Goal: Find contact information: Find contact information

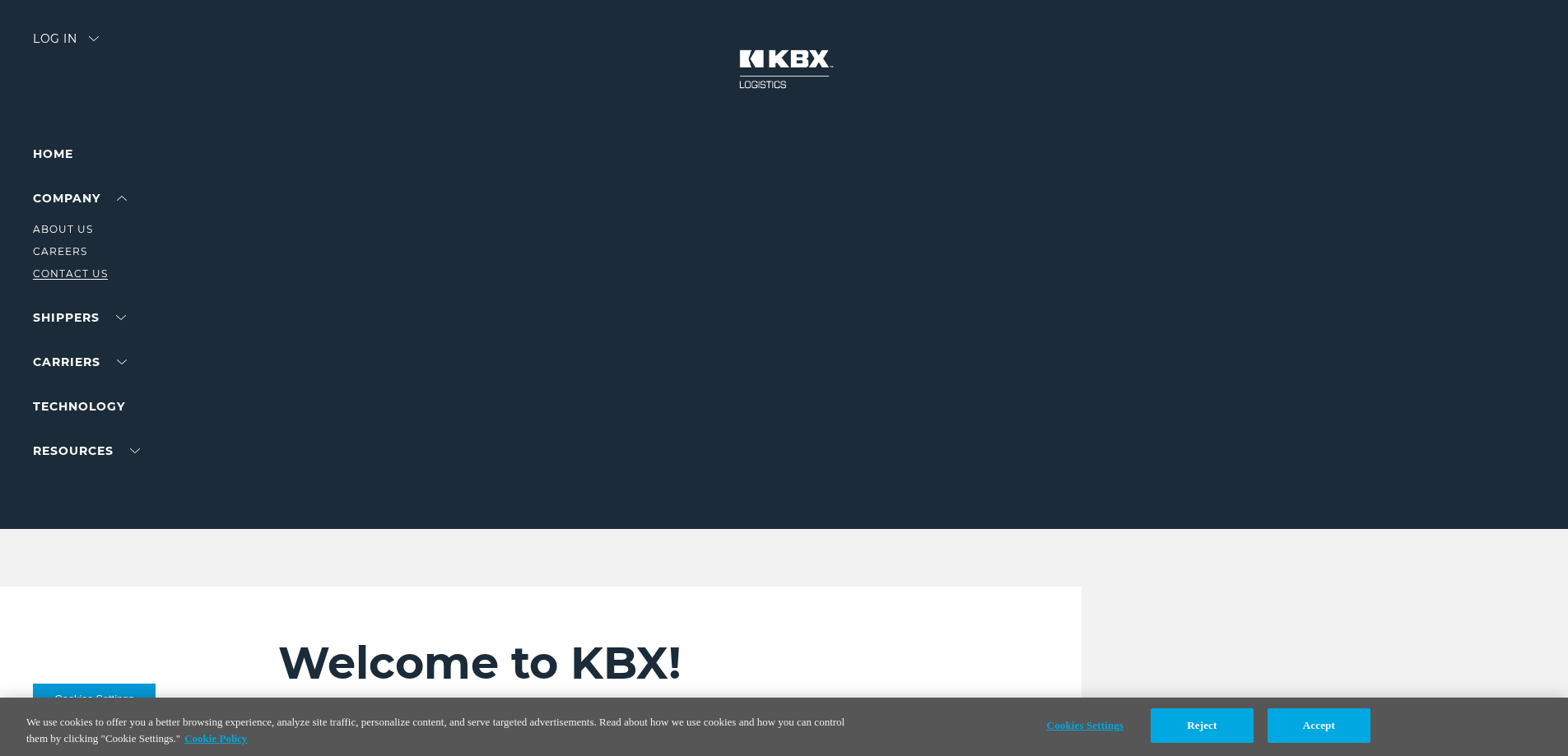
click at [75, 270] on link "Contact Us" at bounding box center [71, 274] width 75 height 13
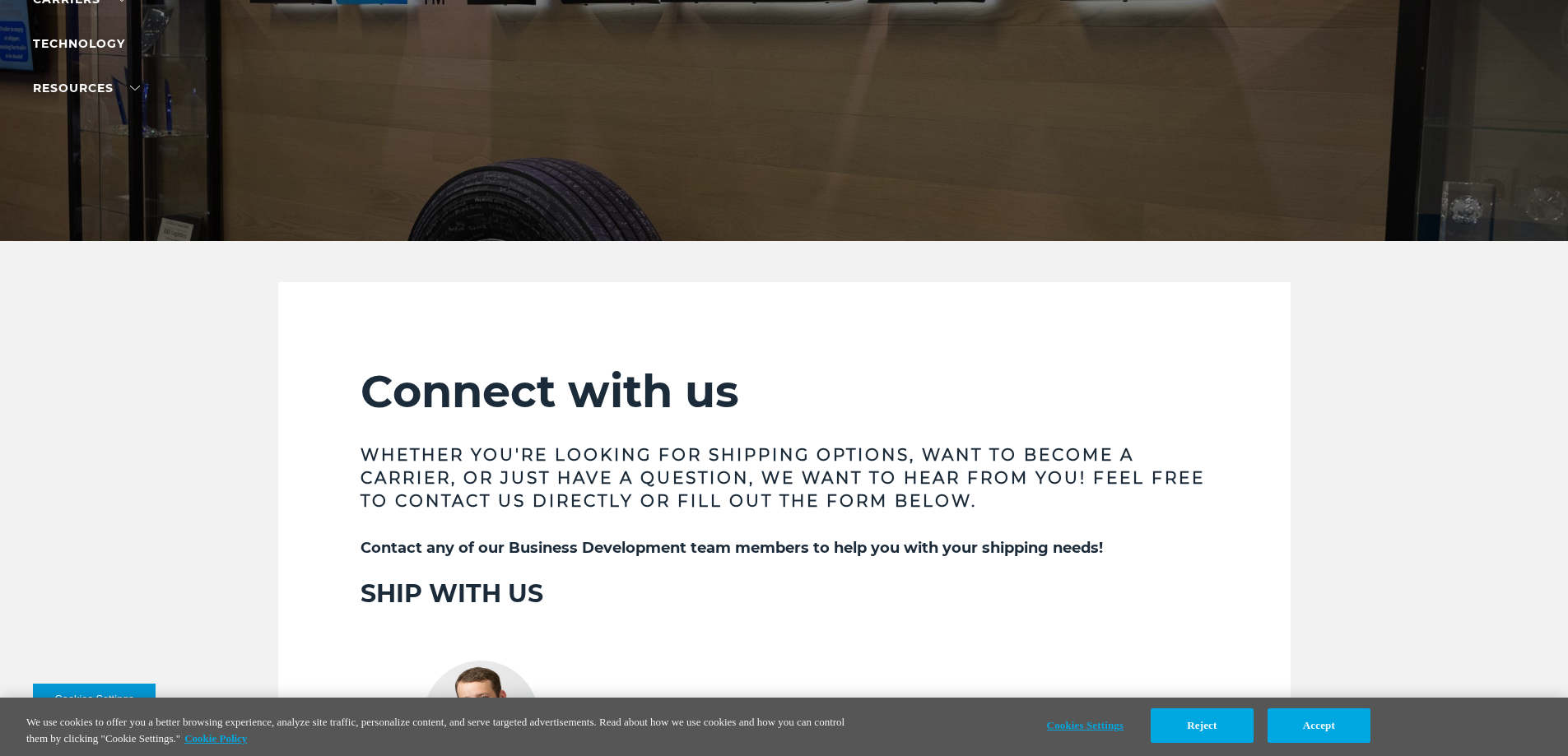
scroll to position [12, 0]
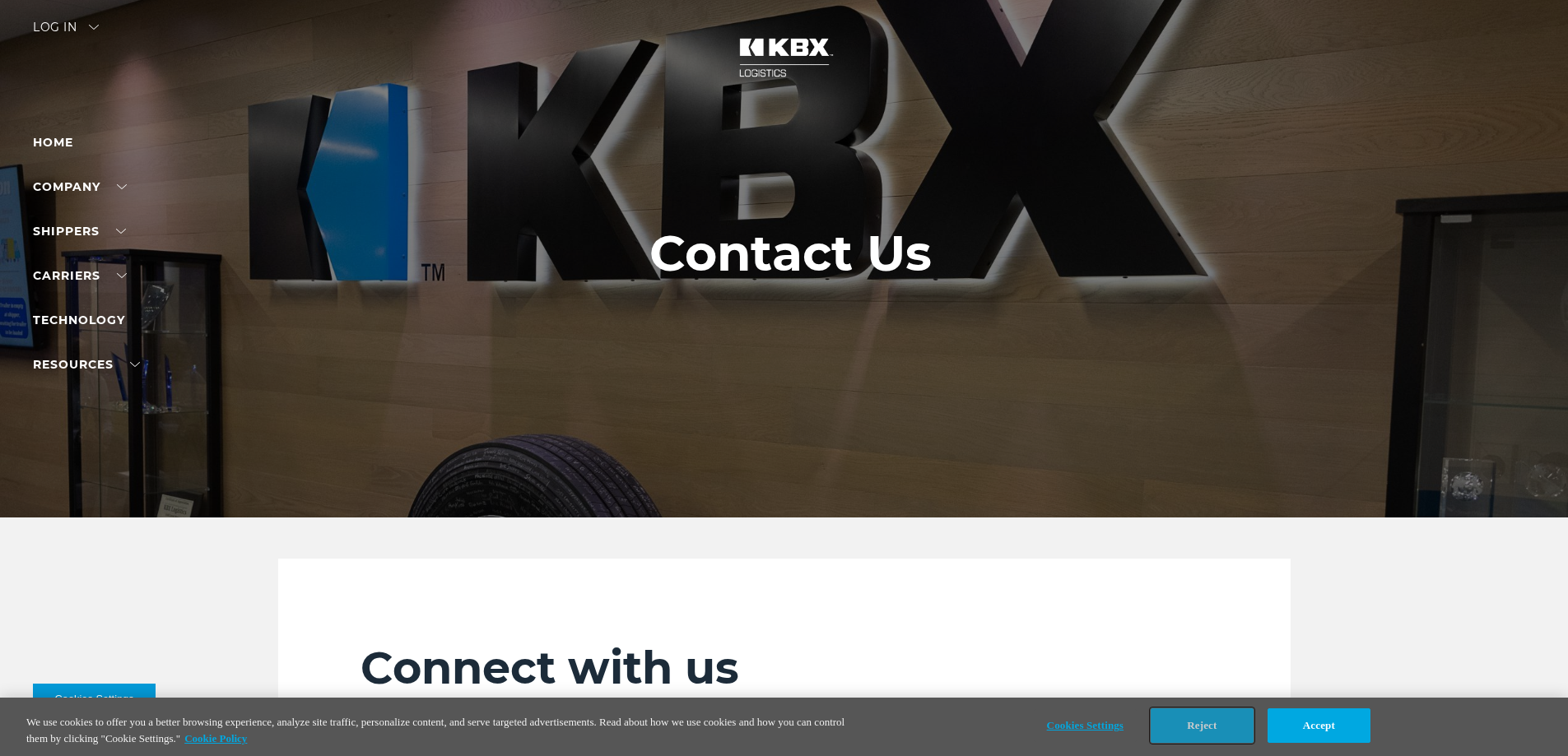
click at [1219, 725] on button "Reject" at bounding box center [1201, 726] width 103 height 34
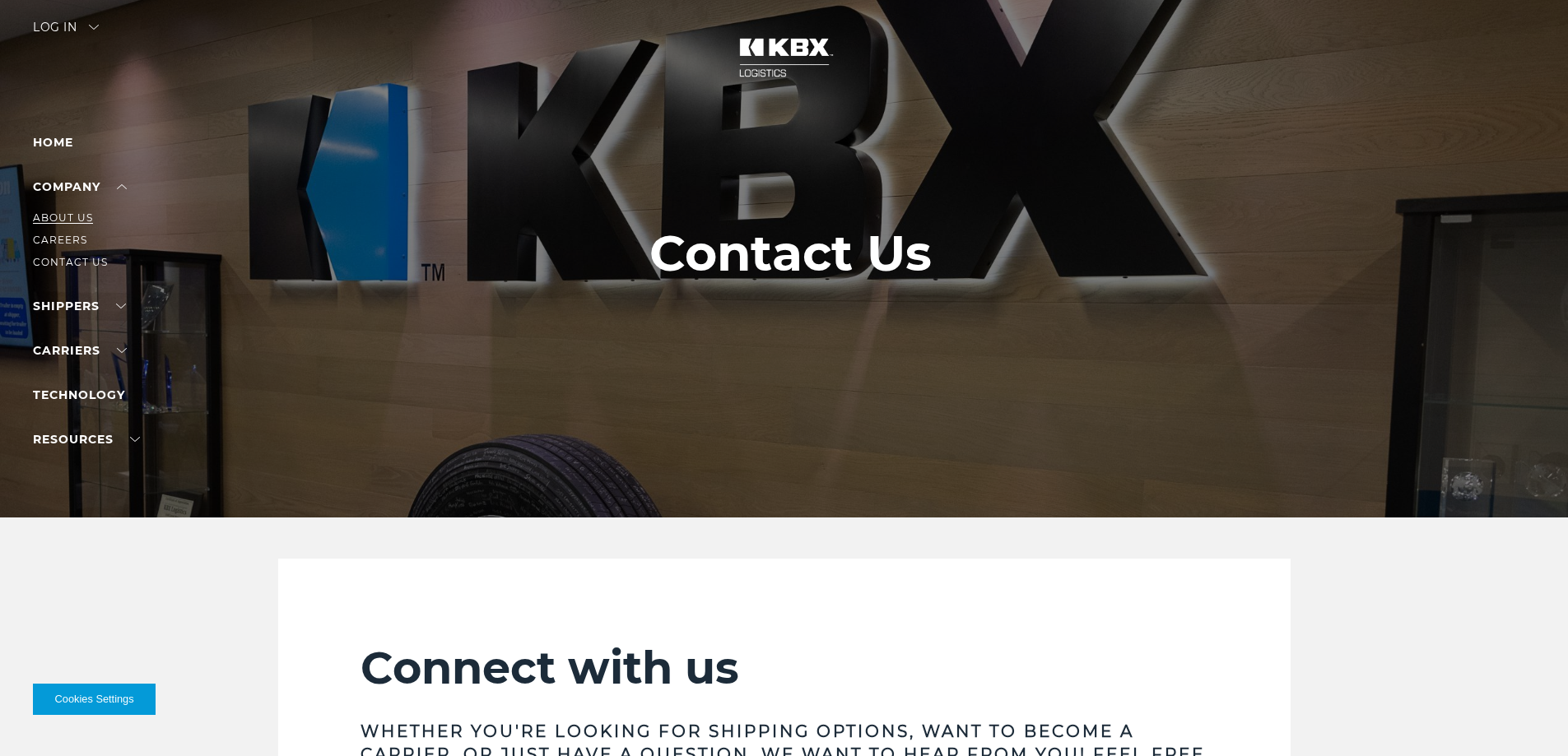
click at [80, 218] on link "About Us" at bounding box center [63, 218] width 60 height 13
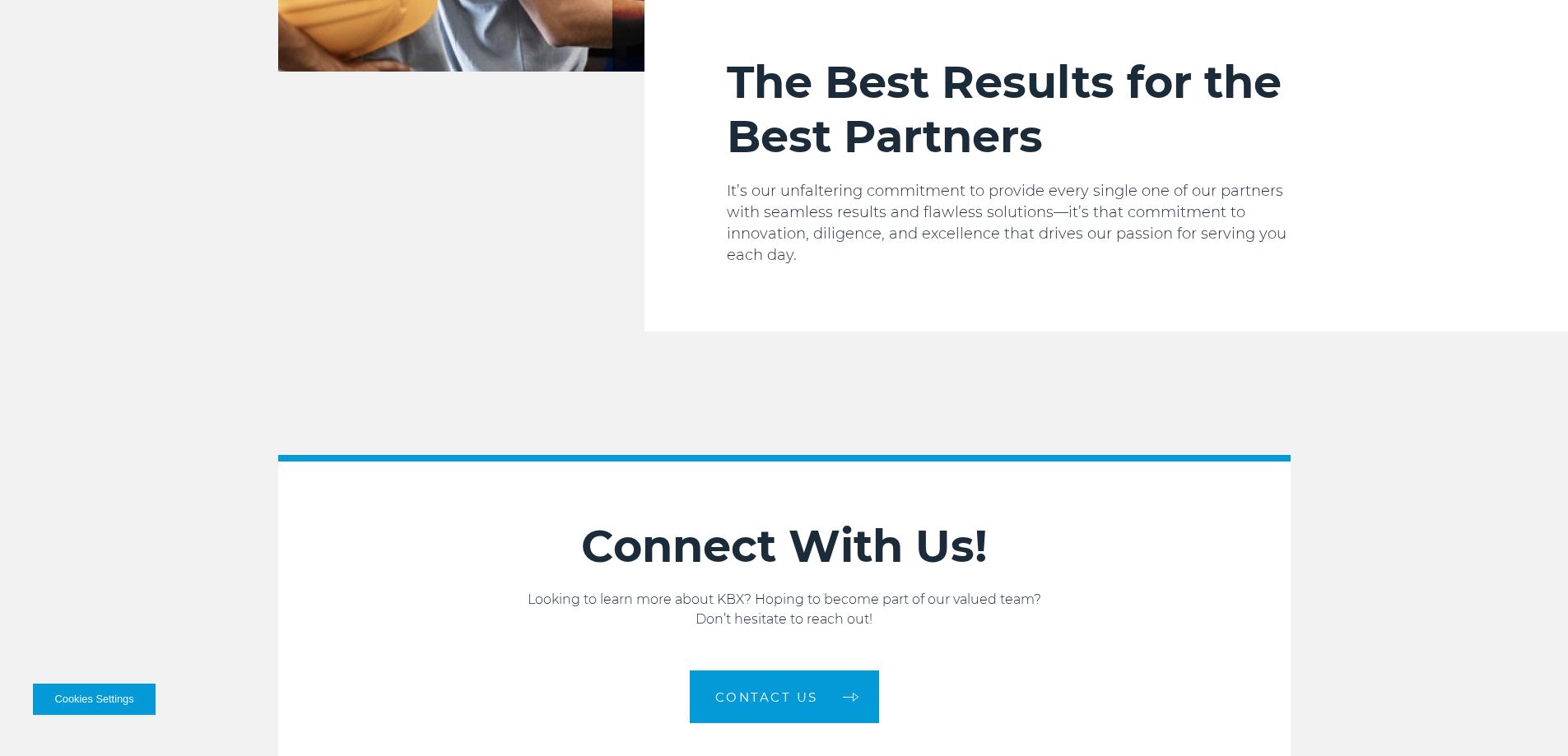
scroll to position [2786, 0]
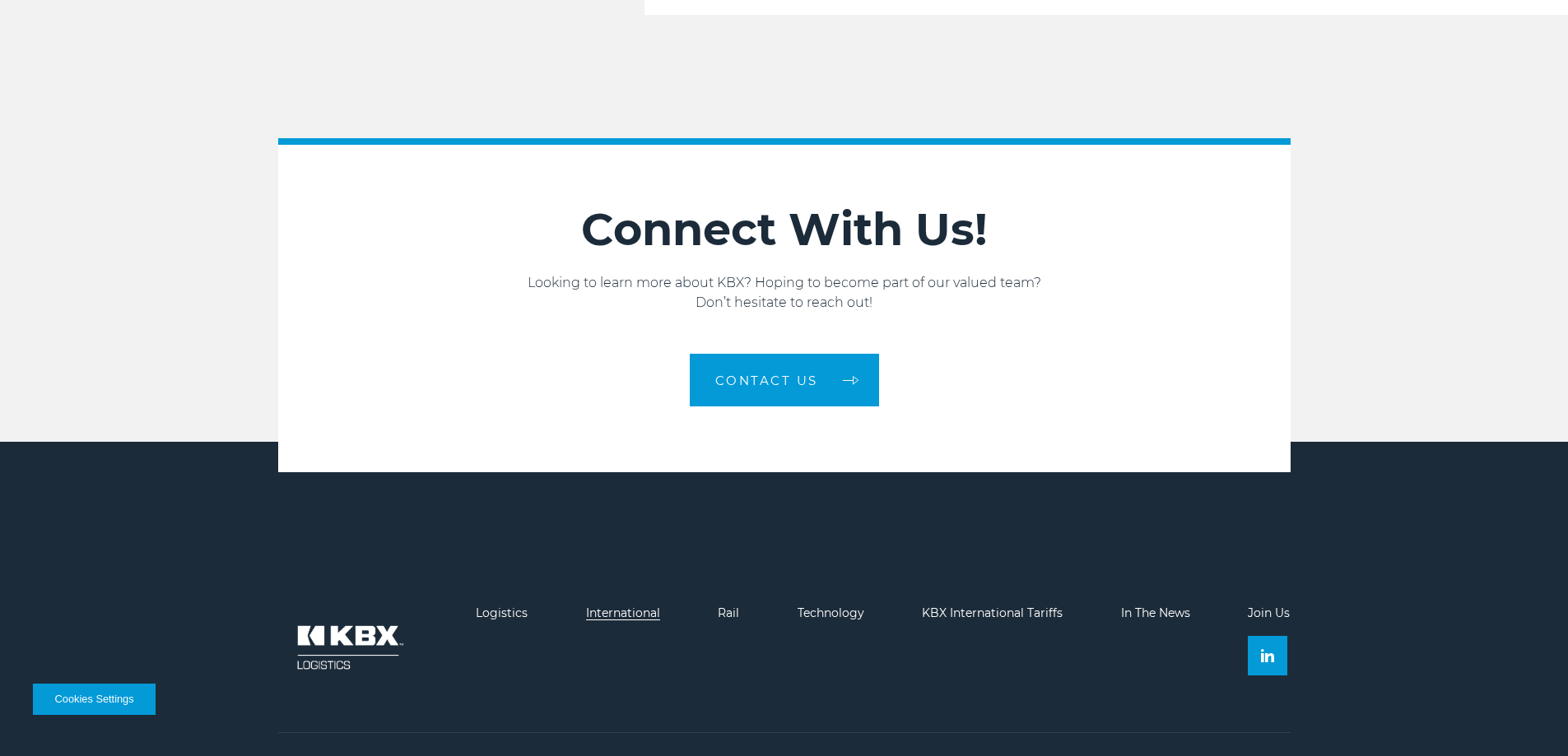
click at [633, 606] on link "International" at bounding box center [624, 613] width 75 height 15
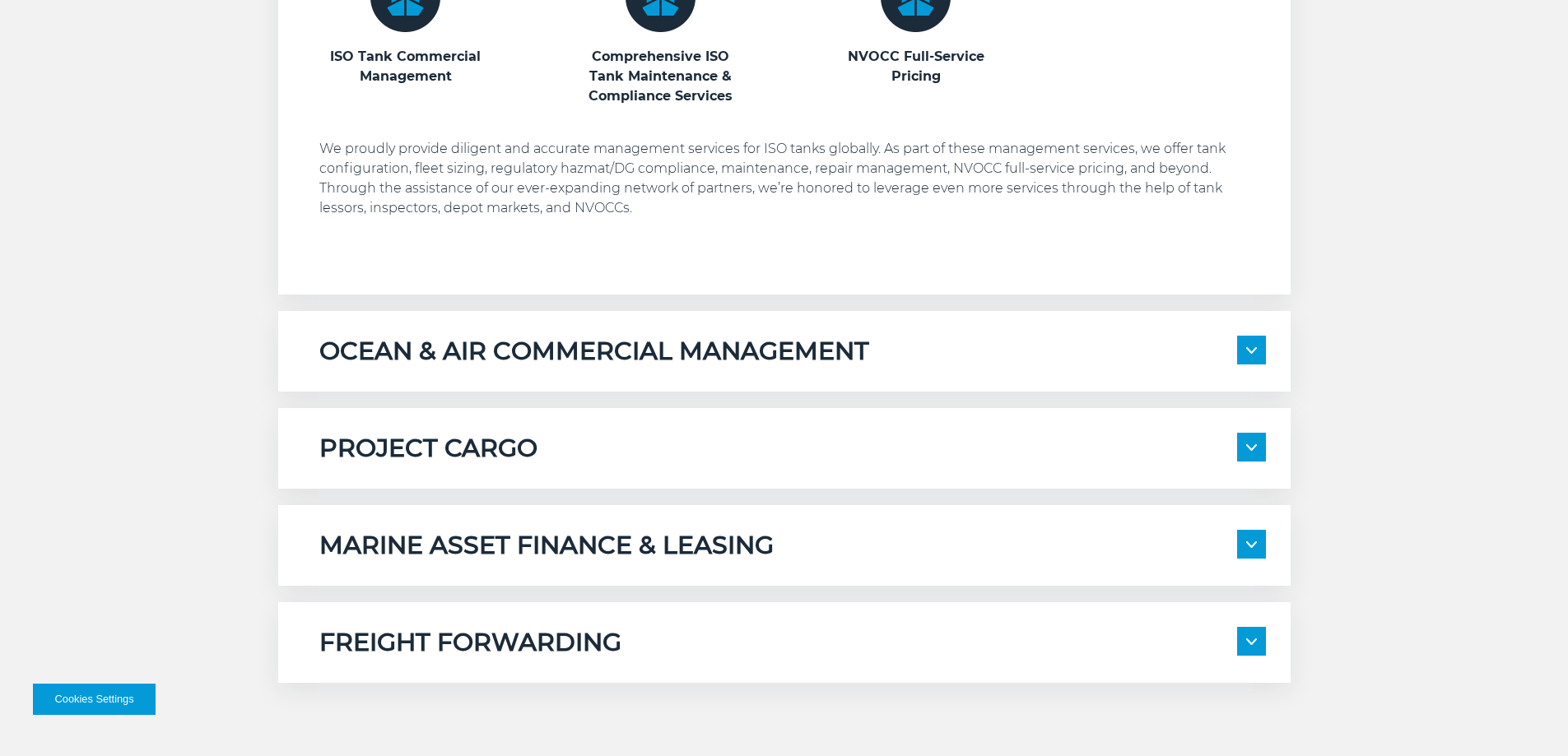
scroll to position [1235, 0]
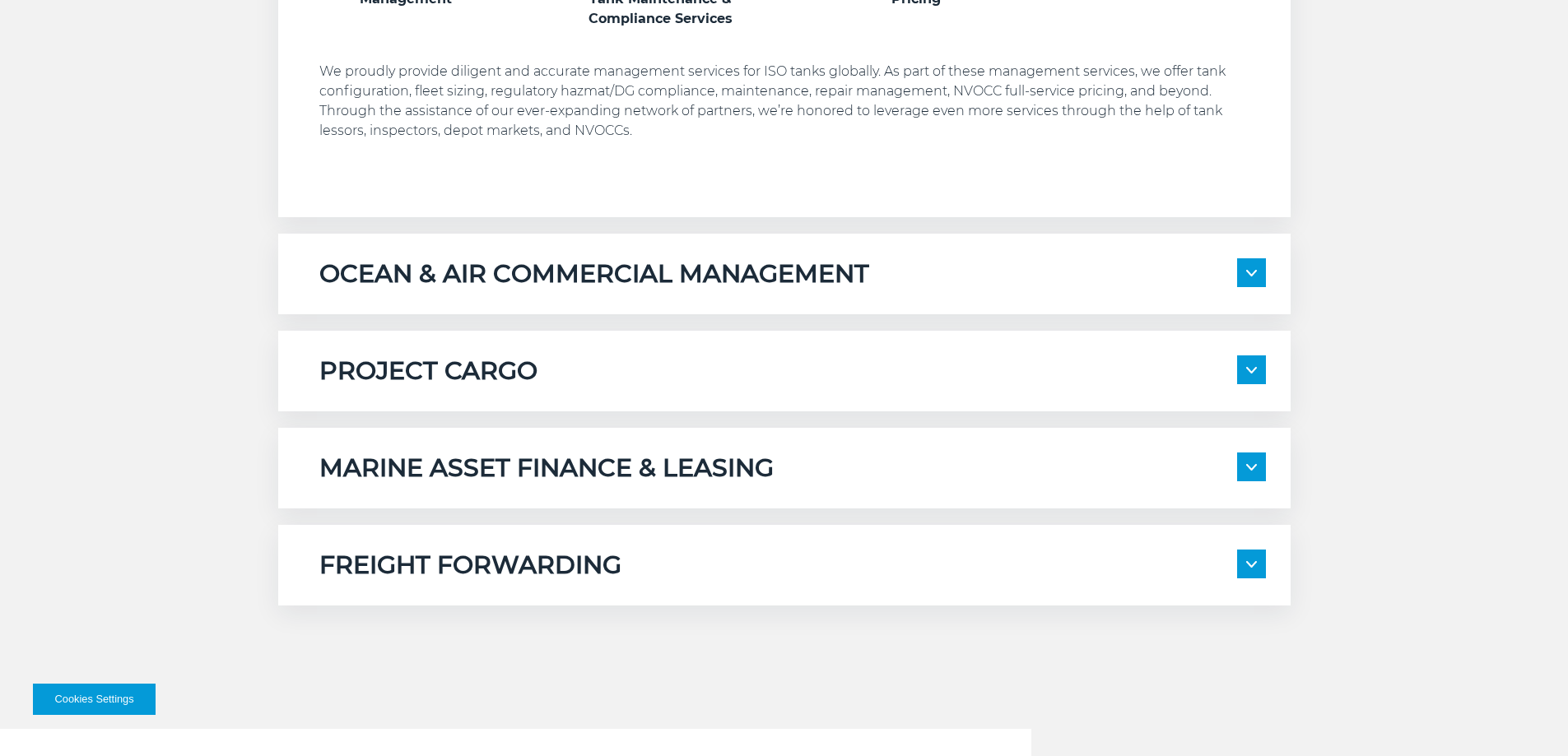
click at [699, 281] on h5 "OCEAN & AIR COMMERCIAL MANAGEMENT" at bounding box center [594, 275] width 550 height 31
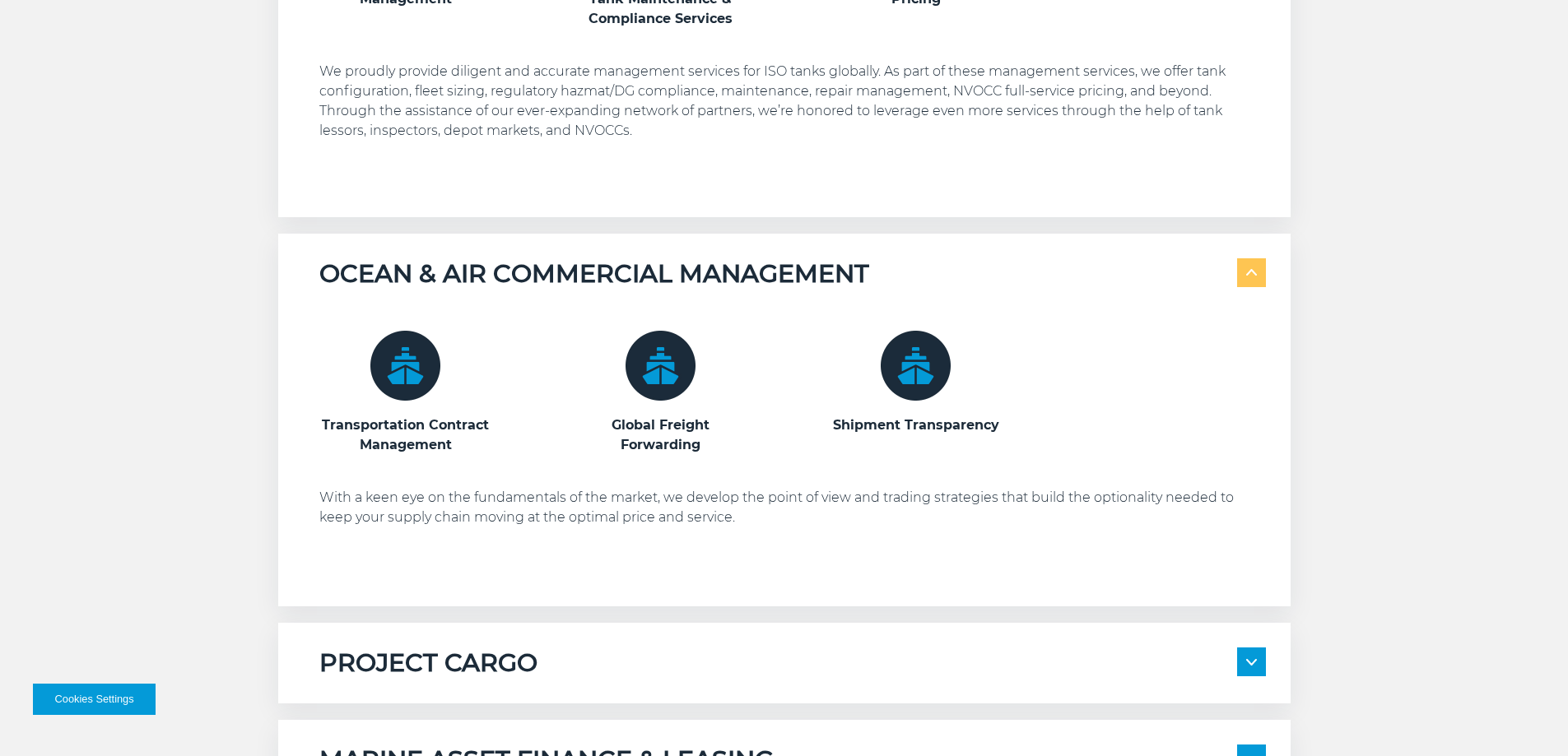
click at [611, 272] on h5 "OCEAN & AIR COMMERCIAL MANAGEMENT" at bounding box center [594, 275] width 550 height 31
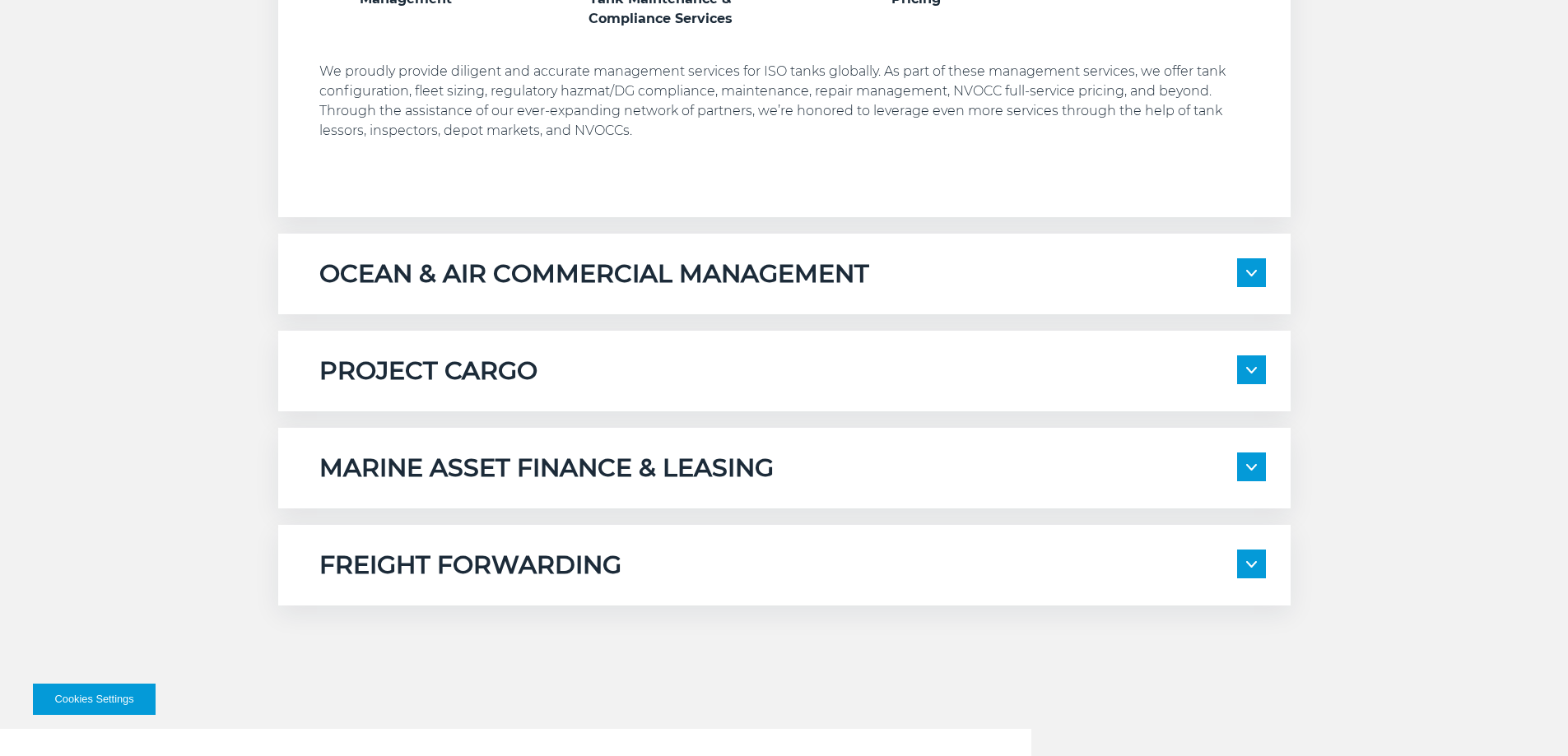
click at [479, 564] on h5 "FREIGHT FORWARDING" at bounding box center [471, 566] width 302 height 31
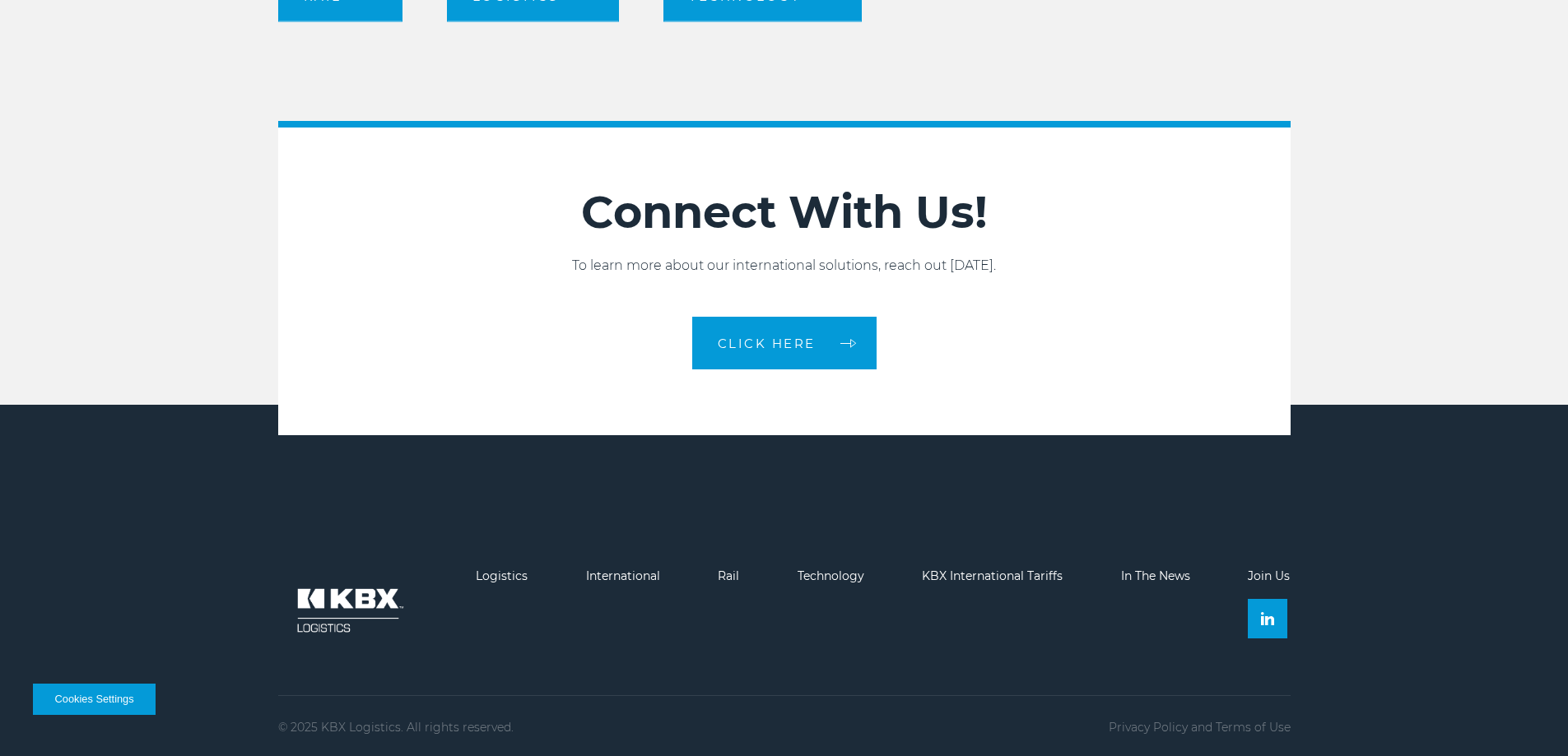
scroll to position [3017, 0]
